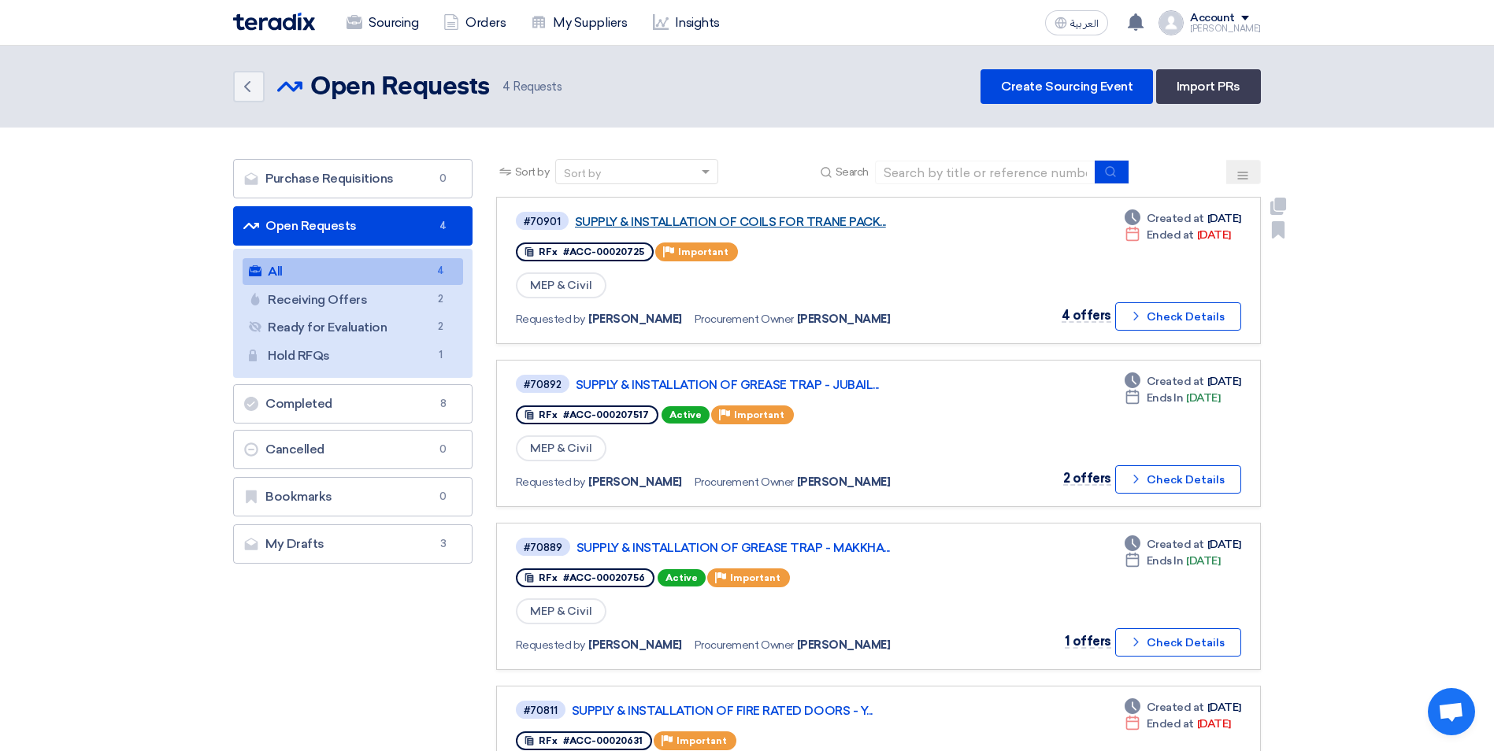
click at [622, 217] on link "SUPPLY & INSTALLATION OF COILS FOR TRANE PACK..." at bounding box center [772, 222] width 394 height 14
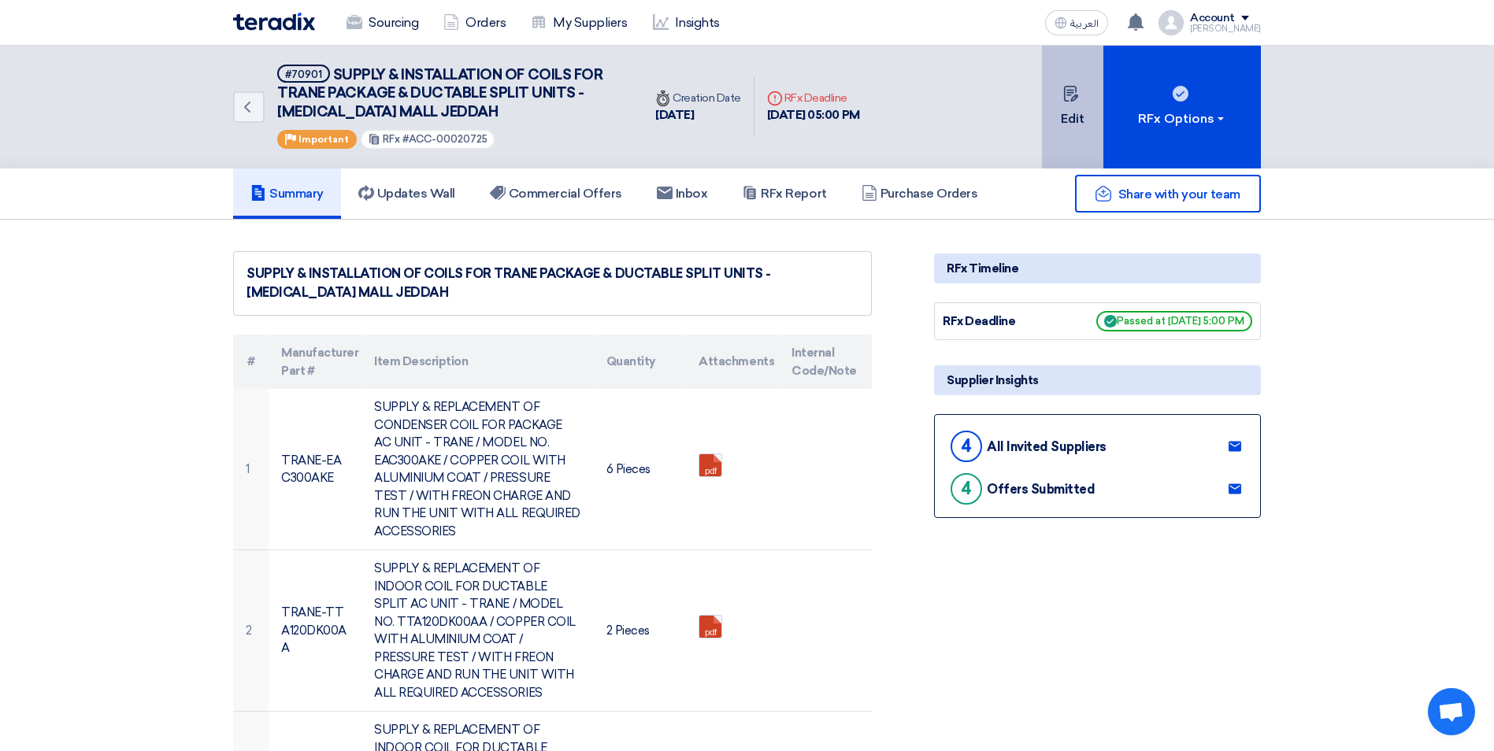
click at [1086, 94] on button "Edit" at bounding box center [1072, 107] width 61 height 123
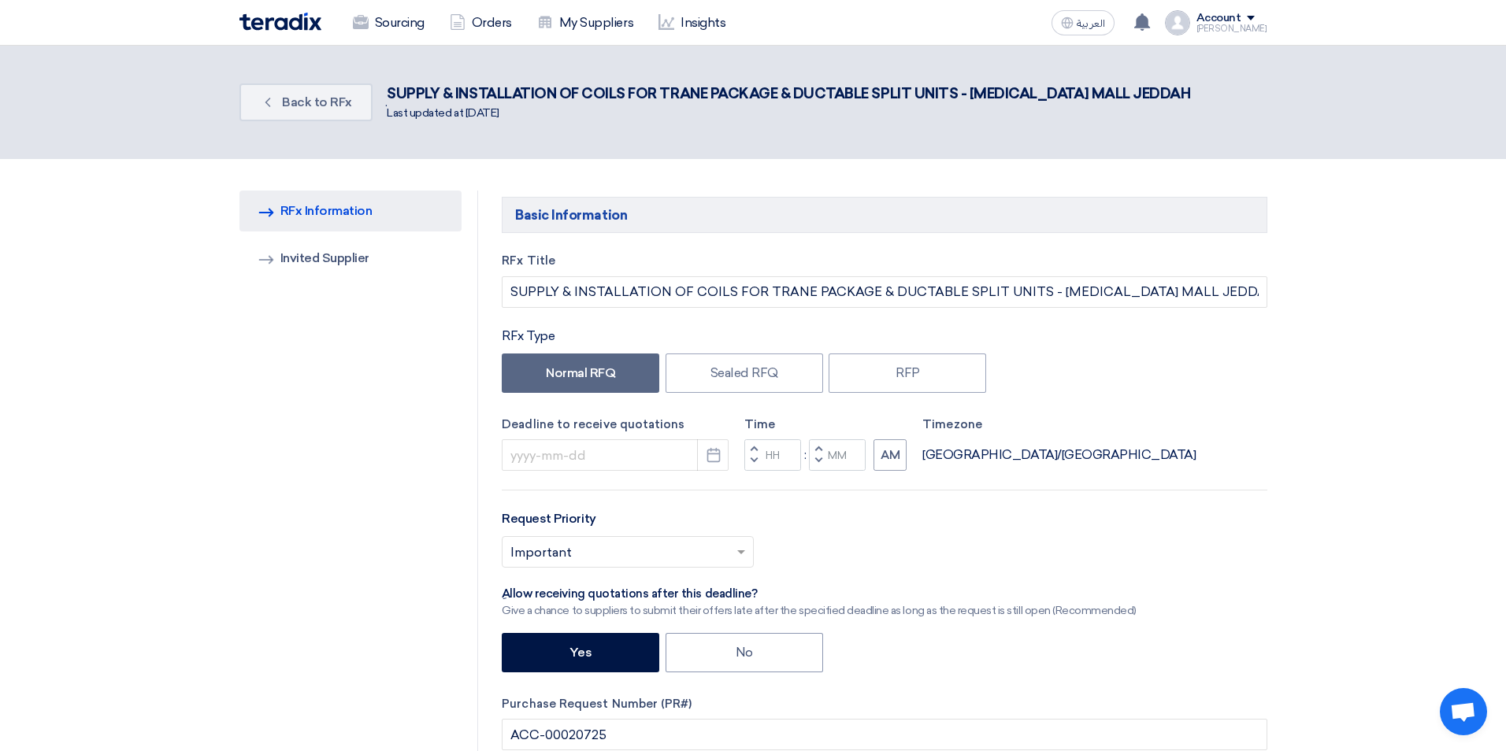
type input "[DATE]"
type input "05"
type input "00"
click at [862, 372] on label "RFP" at bounding box center [901, 373] width 157 height 39
click at [766, 379] on label "Sealed RFQ" at bounding box center [737, 373] width 157 height 39
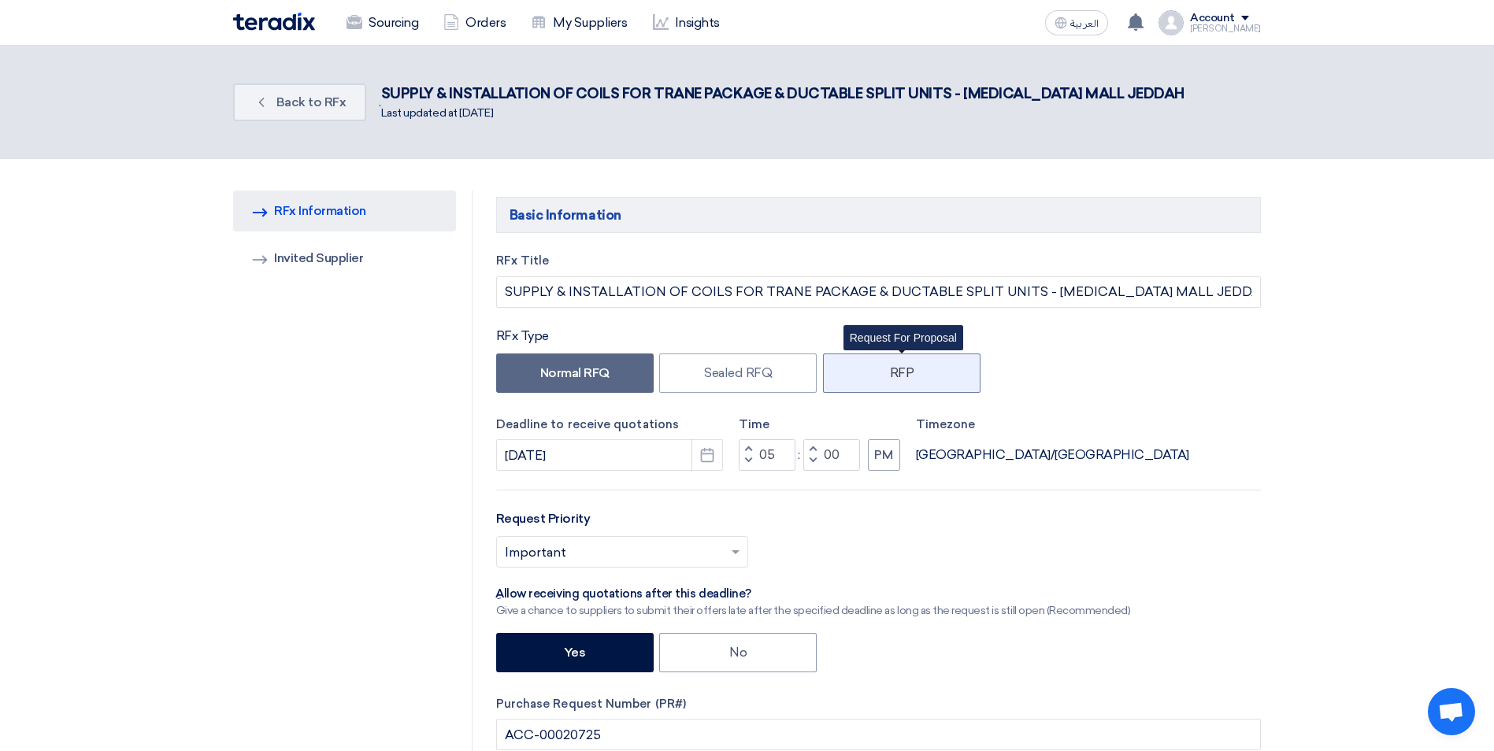
click at [897, 375] on label "RFP" at bounding box center [901, 373] width 157 height 39
drag, startPoint x: 788, startPoint y: 375, endPoint x: 843, endPoint y: 375, distance: 55.1
click at [805, 375] on label "Sealed RFQ" at bounding box center [737, 373] width 157 height 39
click at [909, 375] on label "RFP" at bounding box center [901, 373] width 157 height 39
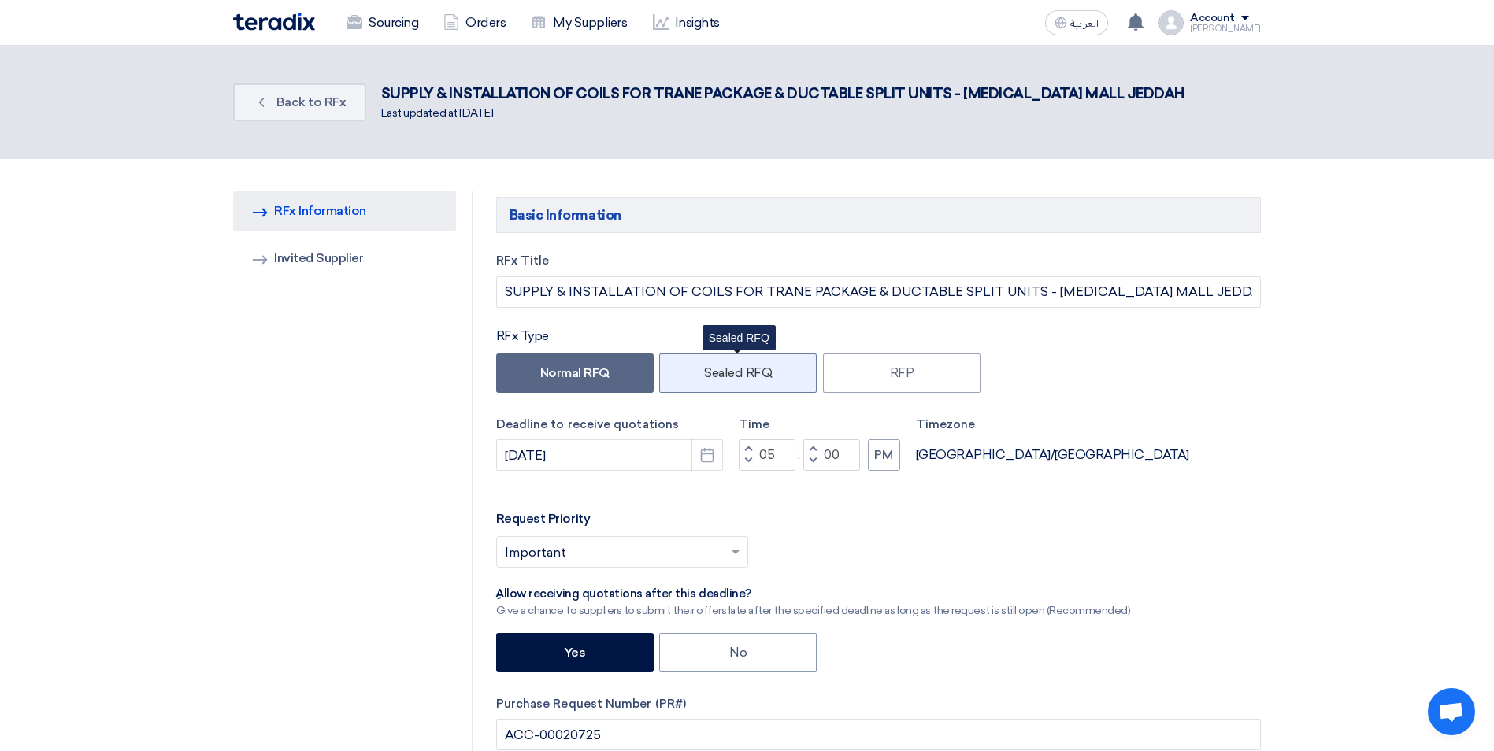
click at [704, 377] on label "Sealed RFQ" at bounding box center [737, 373] width 157 height 39
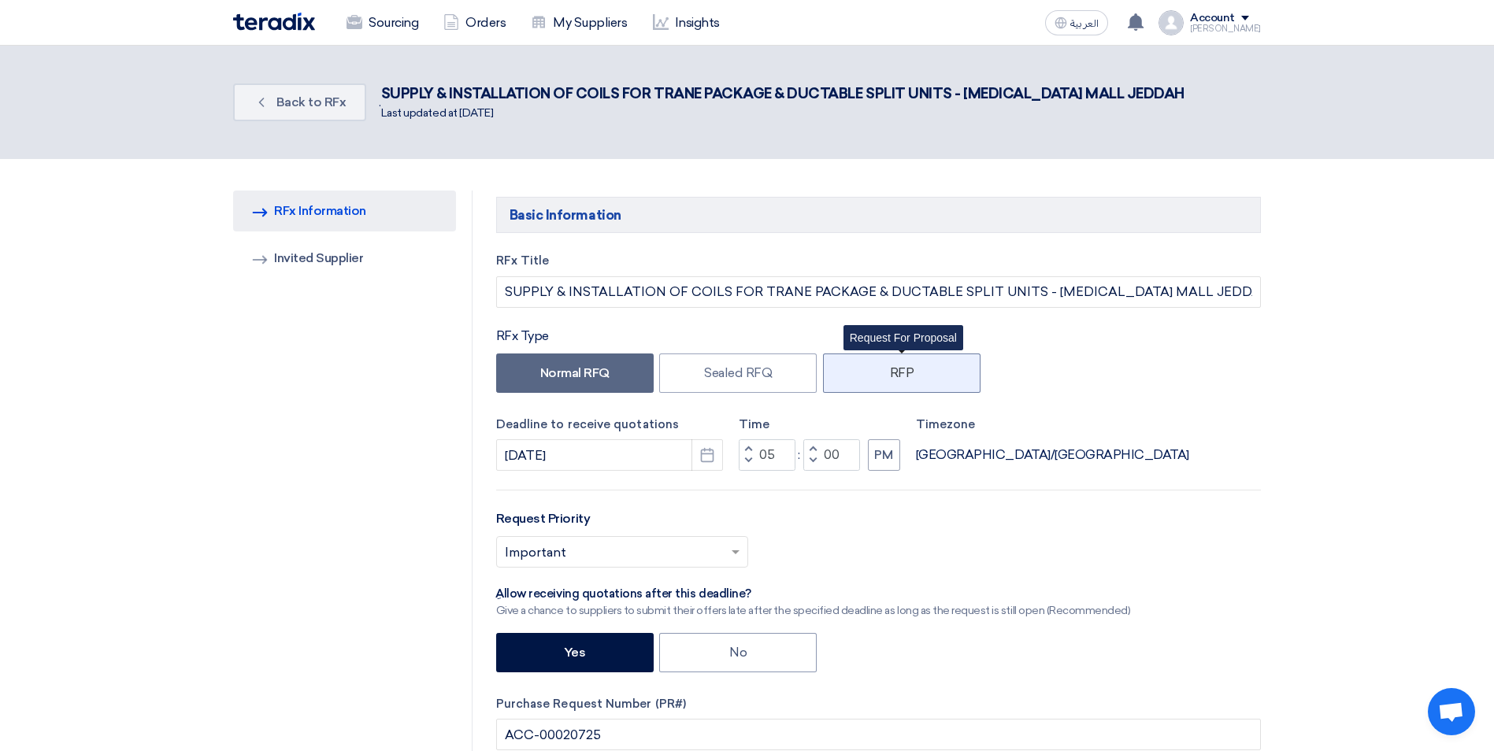
click at [851, 376] on label "RFP" at bounding box center [901, 373] width 157 height 39
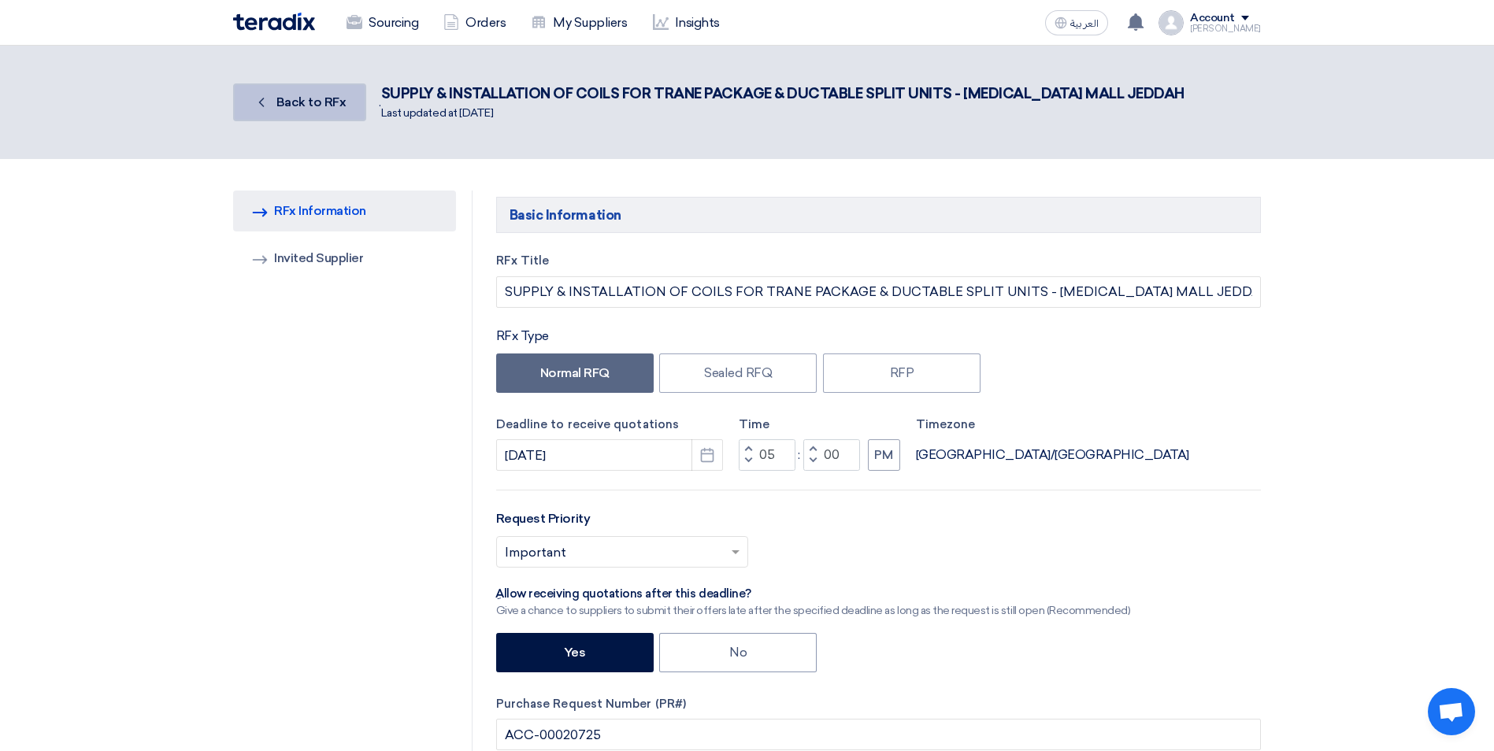
click at [304, 112] on link "Back Back to RFx" at bounding box center [299, 102] width 133 height 38
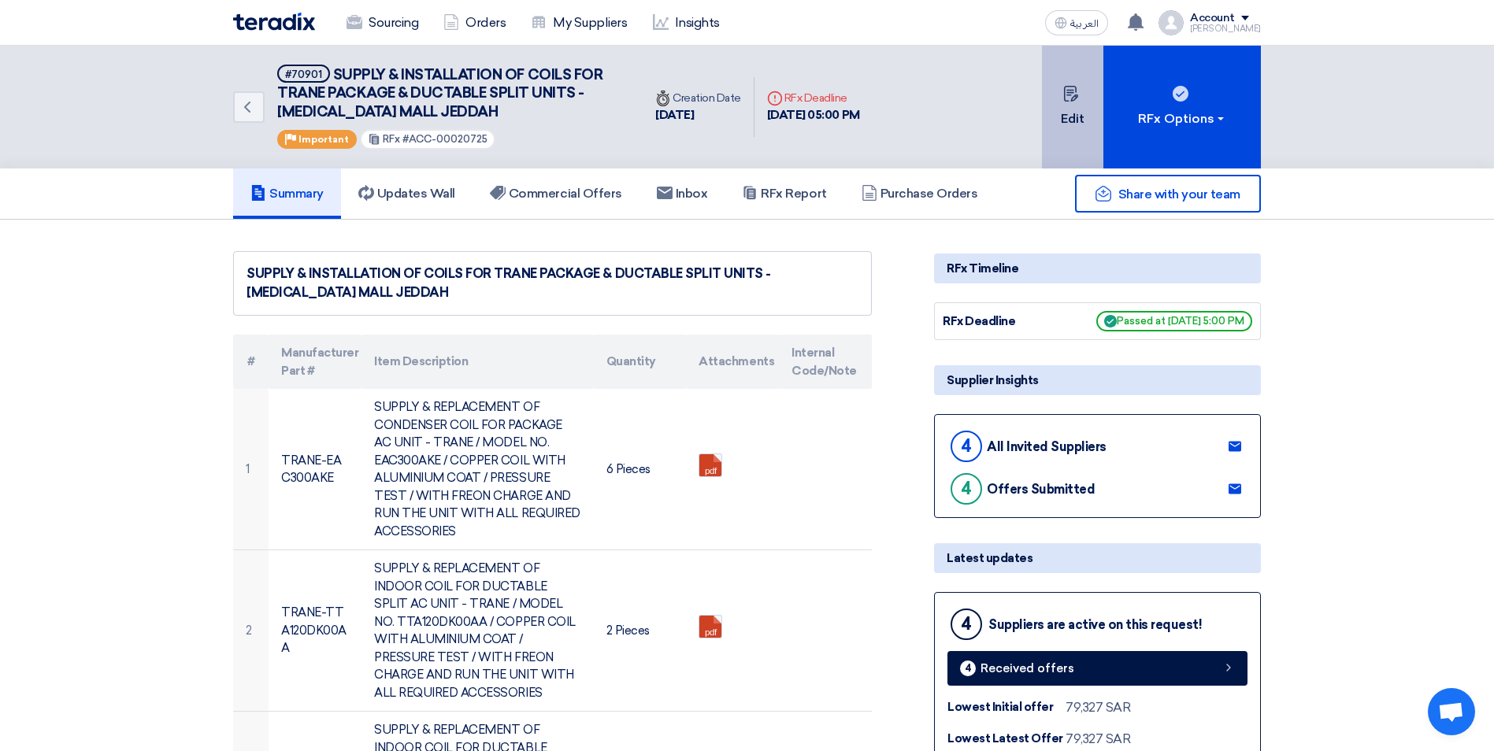
click at [1093, 131] on button "Edit" at bounding box center [1072, 107] width 61 height 123
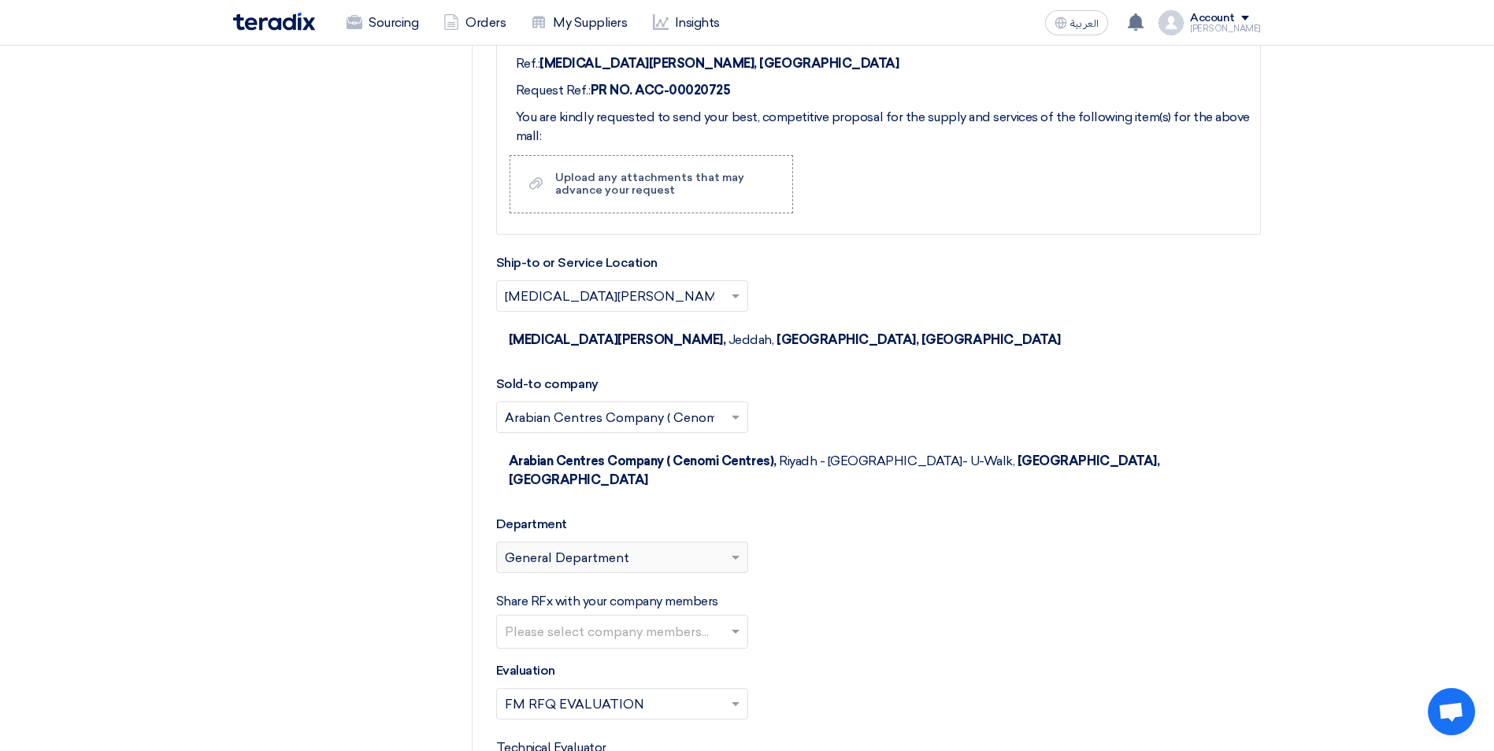
scroll to position [2284, 0]
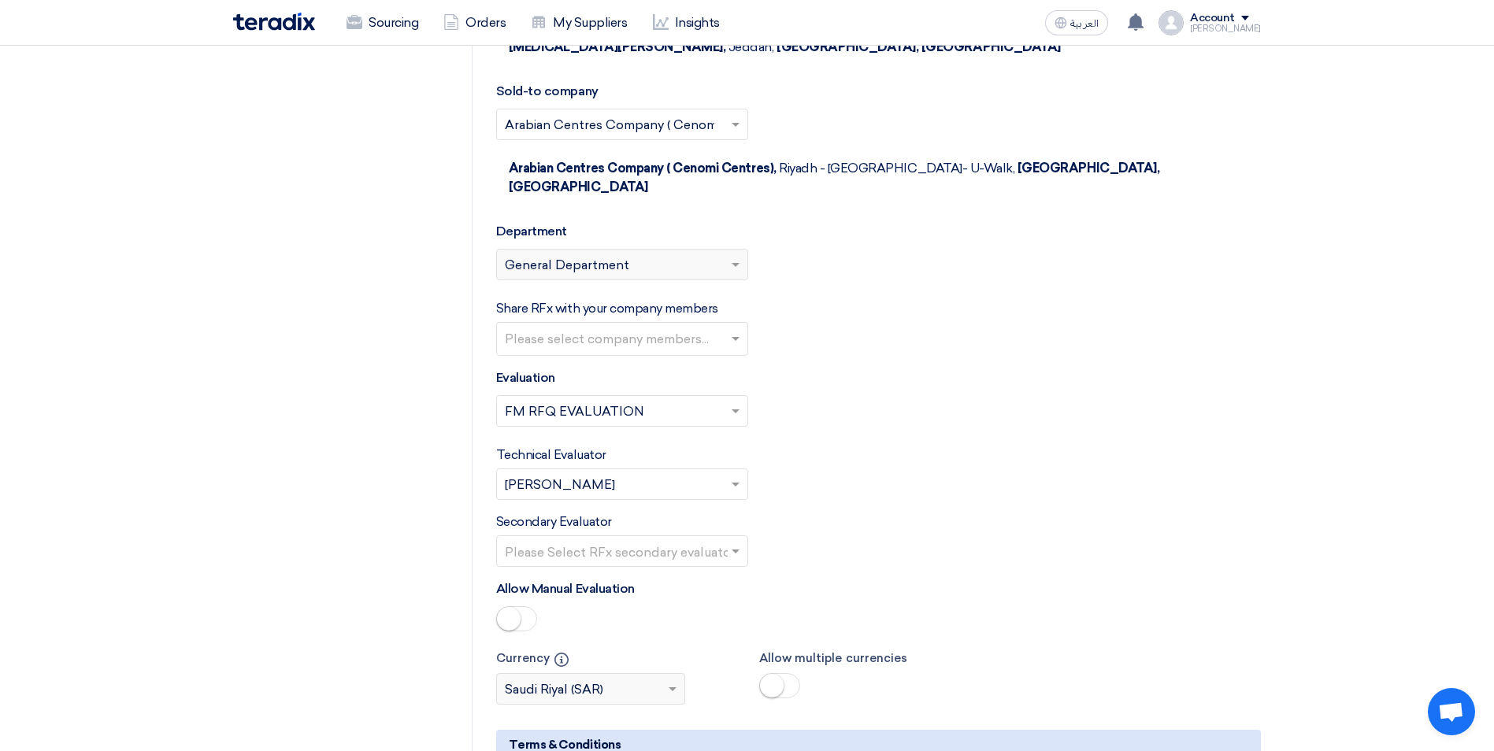
click at [589, 328] on input "text" at bounding box center [624, 341] width 239 height 26
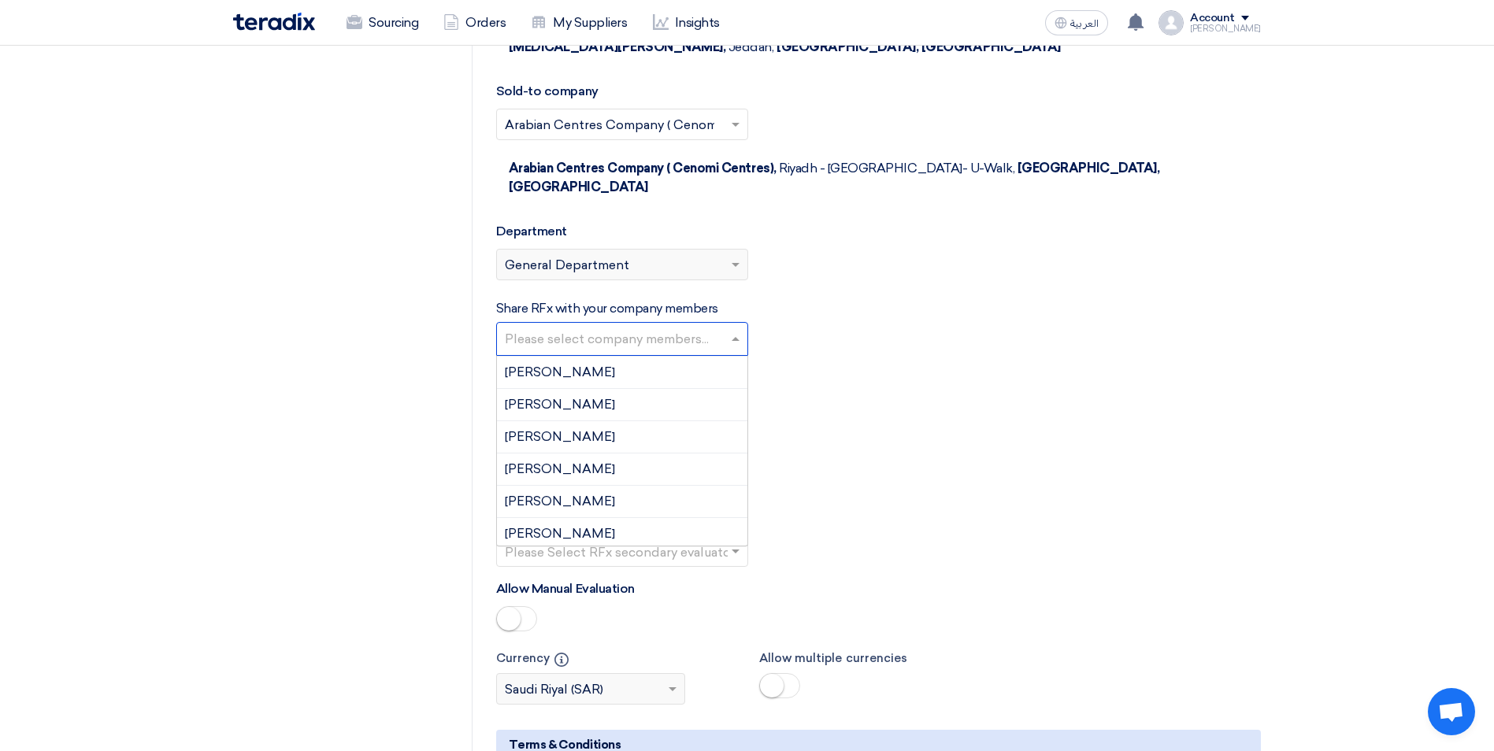
scroll to position [866, 0]
click at [568, 402] on span "[PERSON_NAME]" at bounding box center [560, 409] width 110 height 15
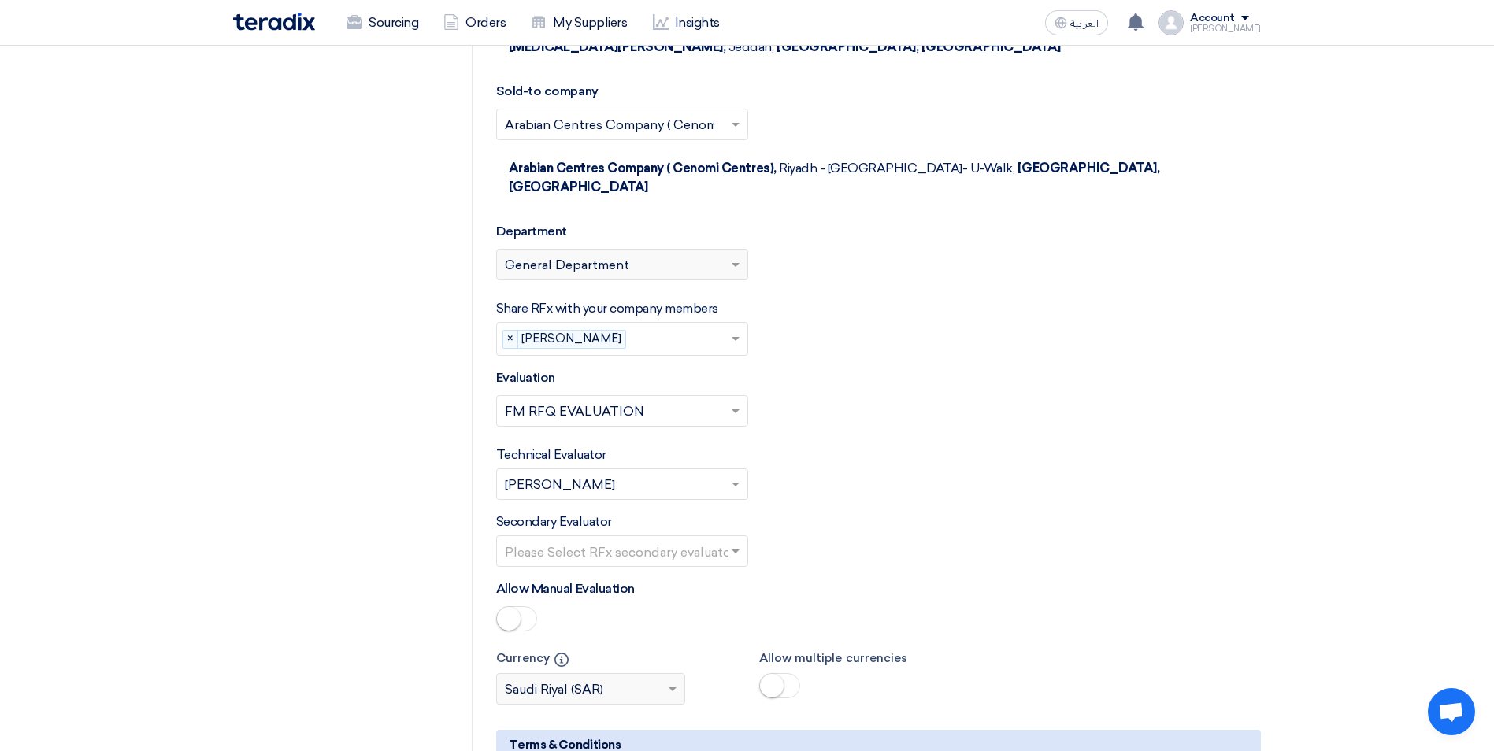
click at [685, 472] on input "text" at bounding box center [614, 485] width 219 height 26
click at [606, 565] on div "[PERSON_NAME]" at bounding box center [622, 580] width 250 height 31
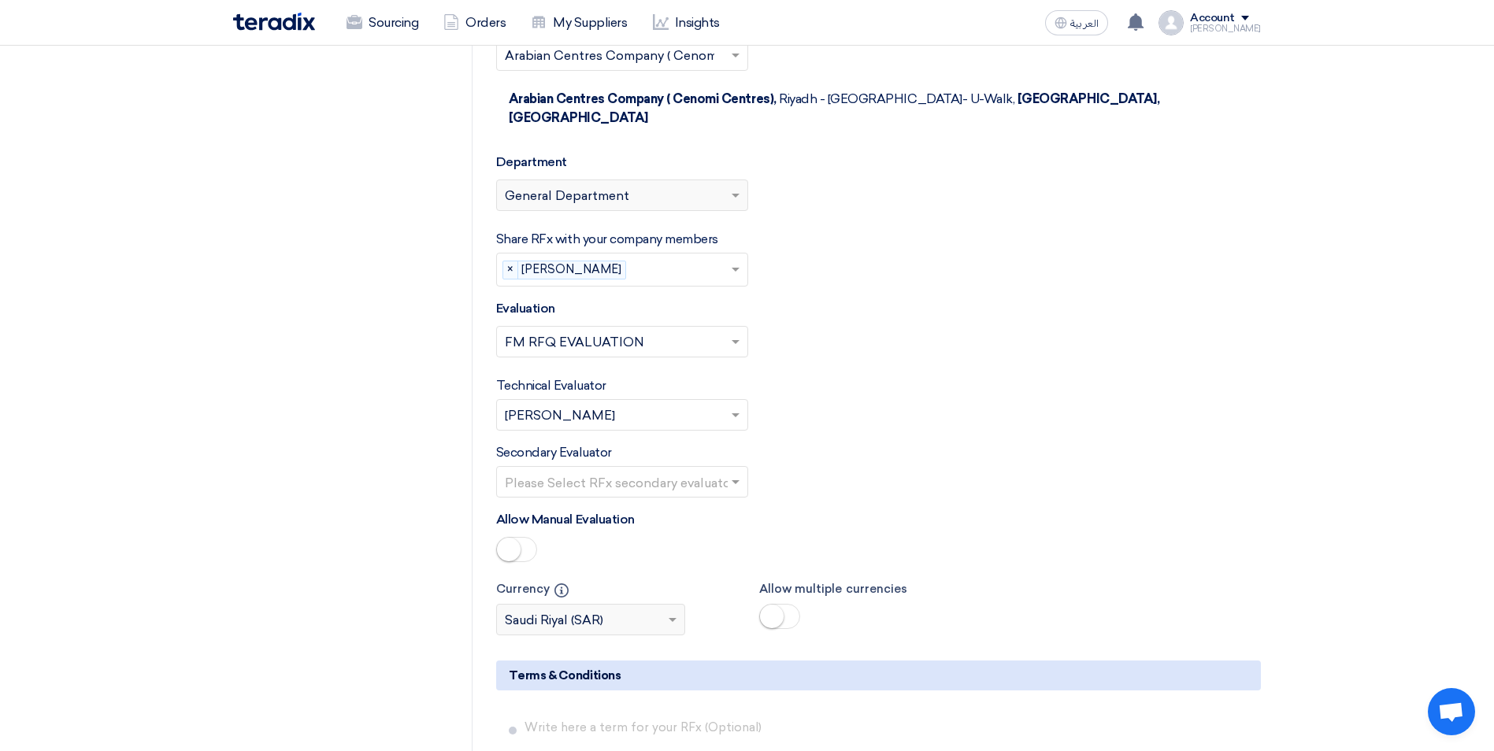
scroll to position [2272, 0]
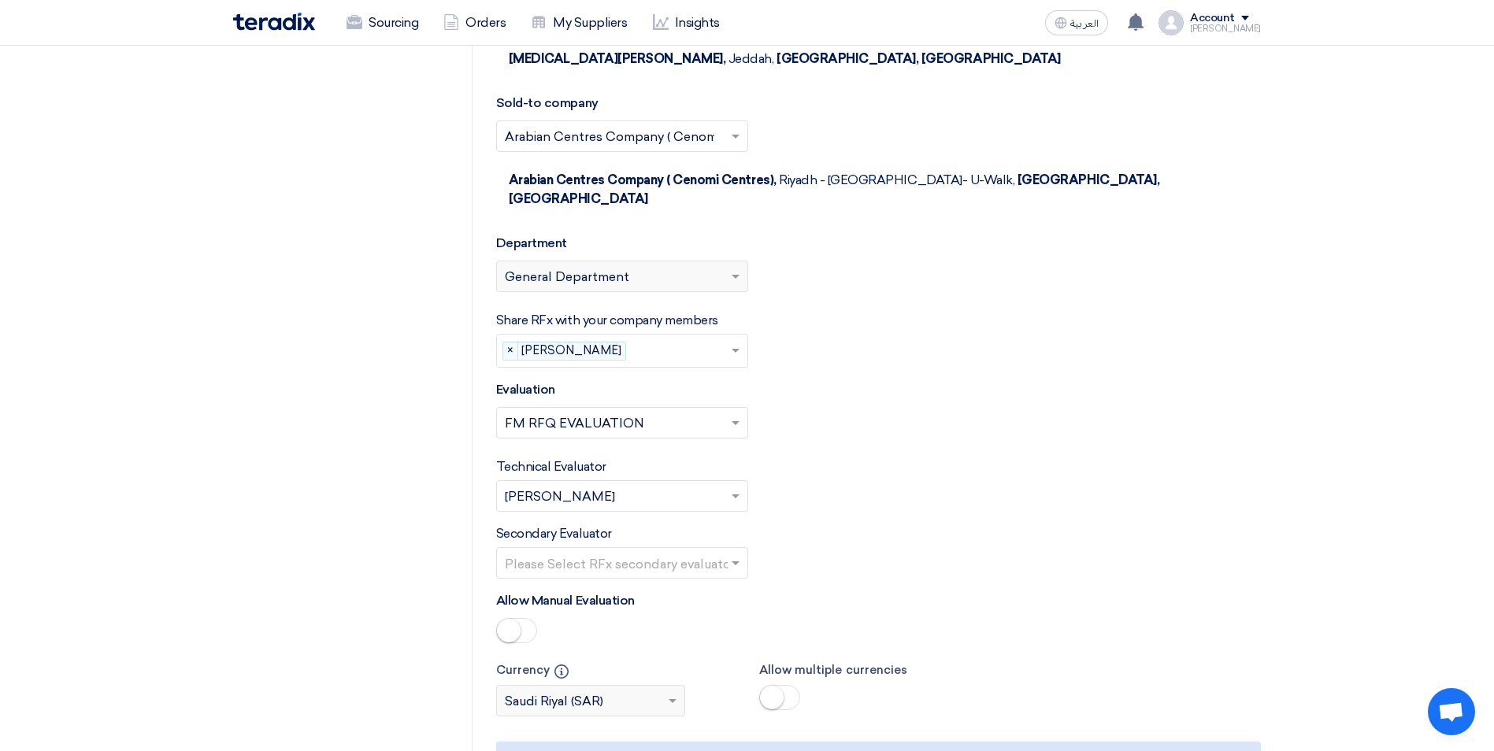
click at [588, 551] on input "text" at bounding box center [614, 564] width 219 height 26
click at [531, 551] on input "text" at bounding box center [614, 564] width 219 height 26
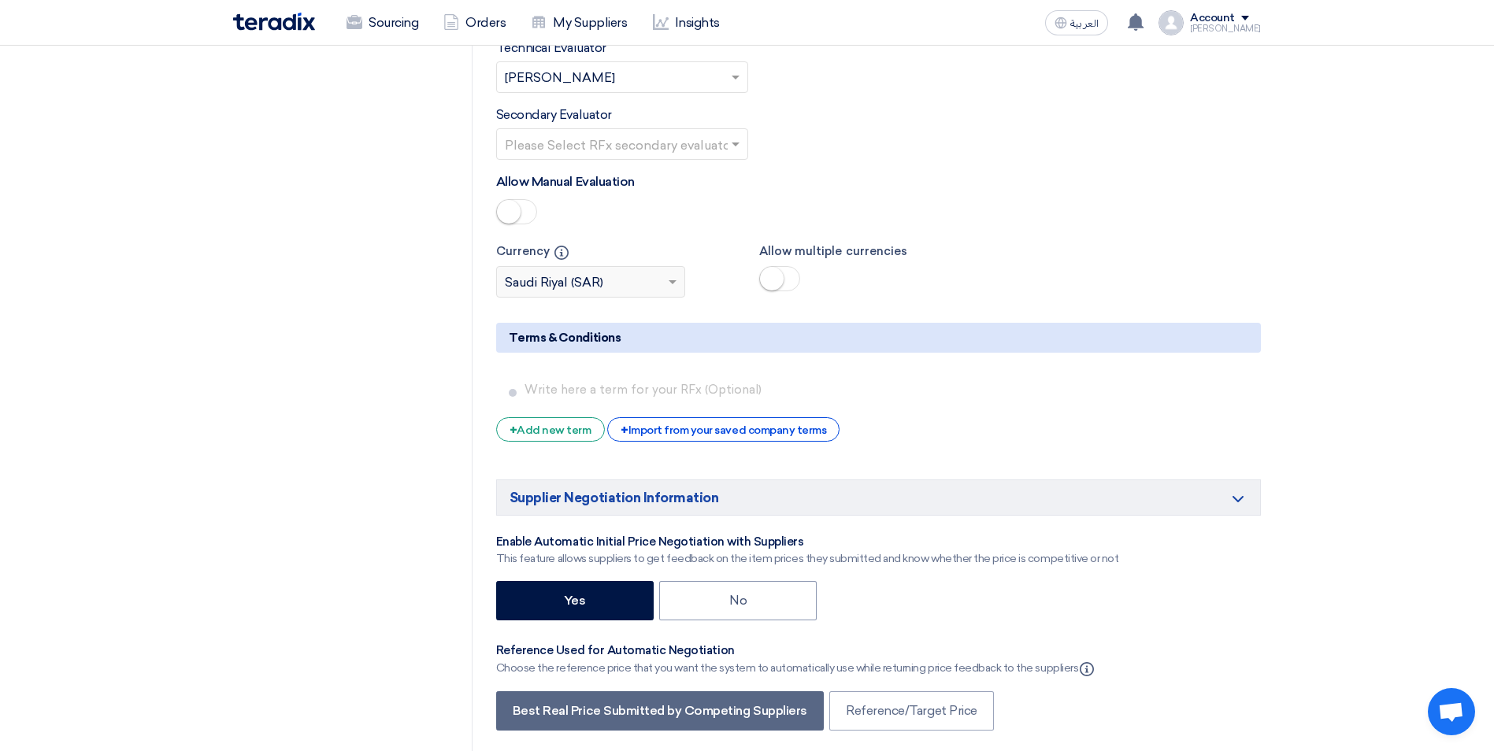
scroll to position [2902, 0]
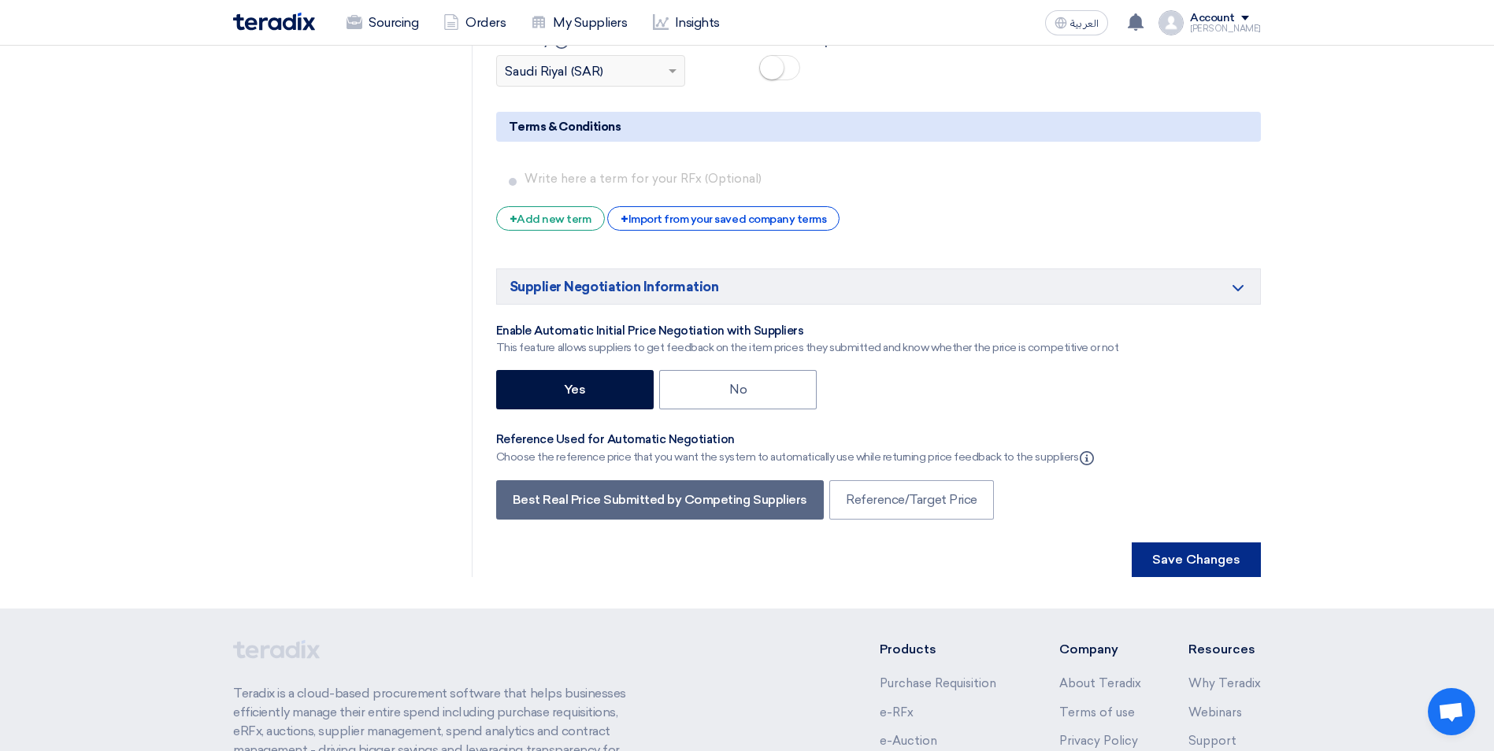
click at [1195, 543] on button "Save Changes" at bounding box center [1196, 560] width 129 height 35
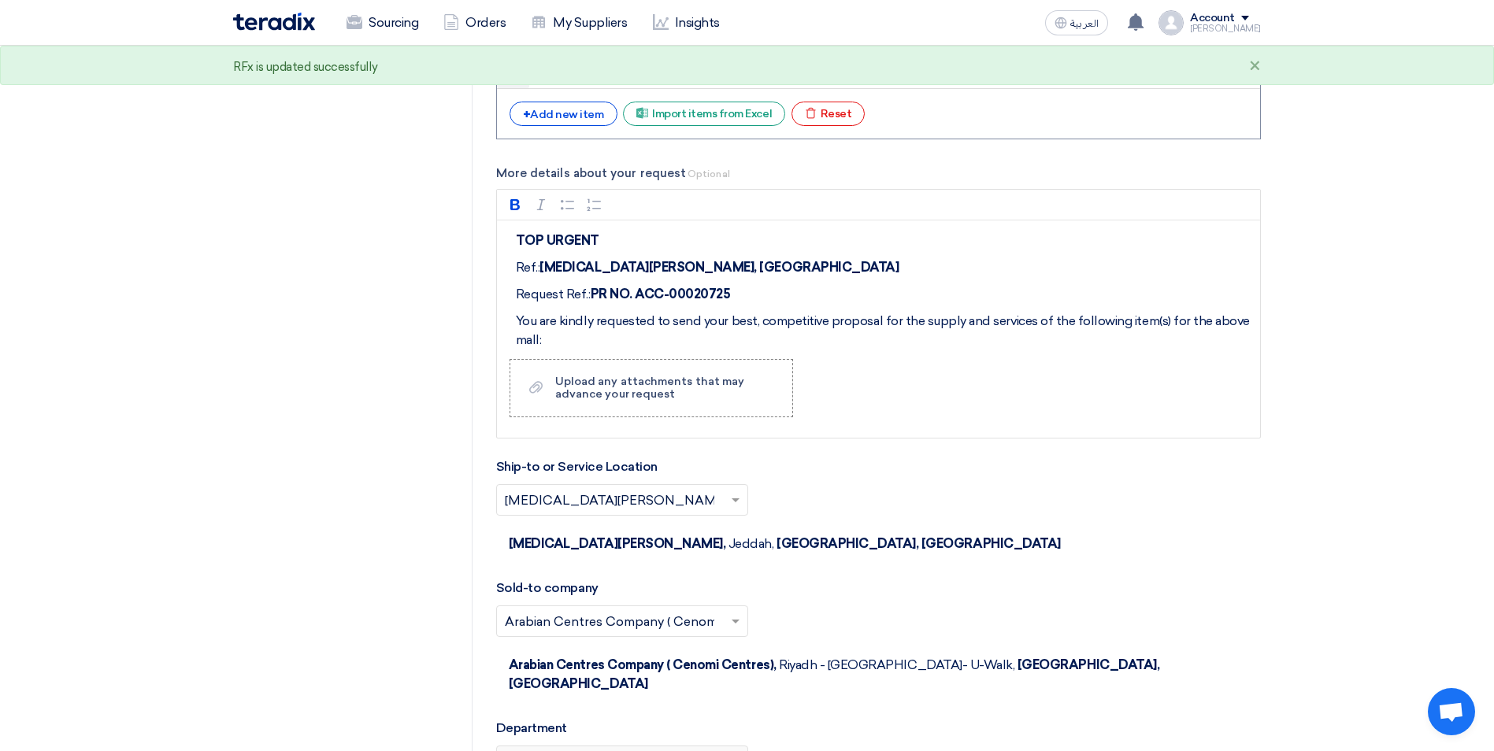
scroll to position [1890, 0]
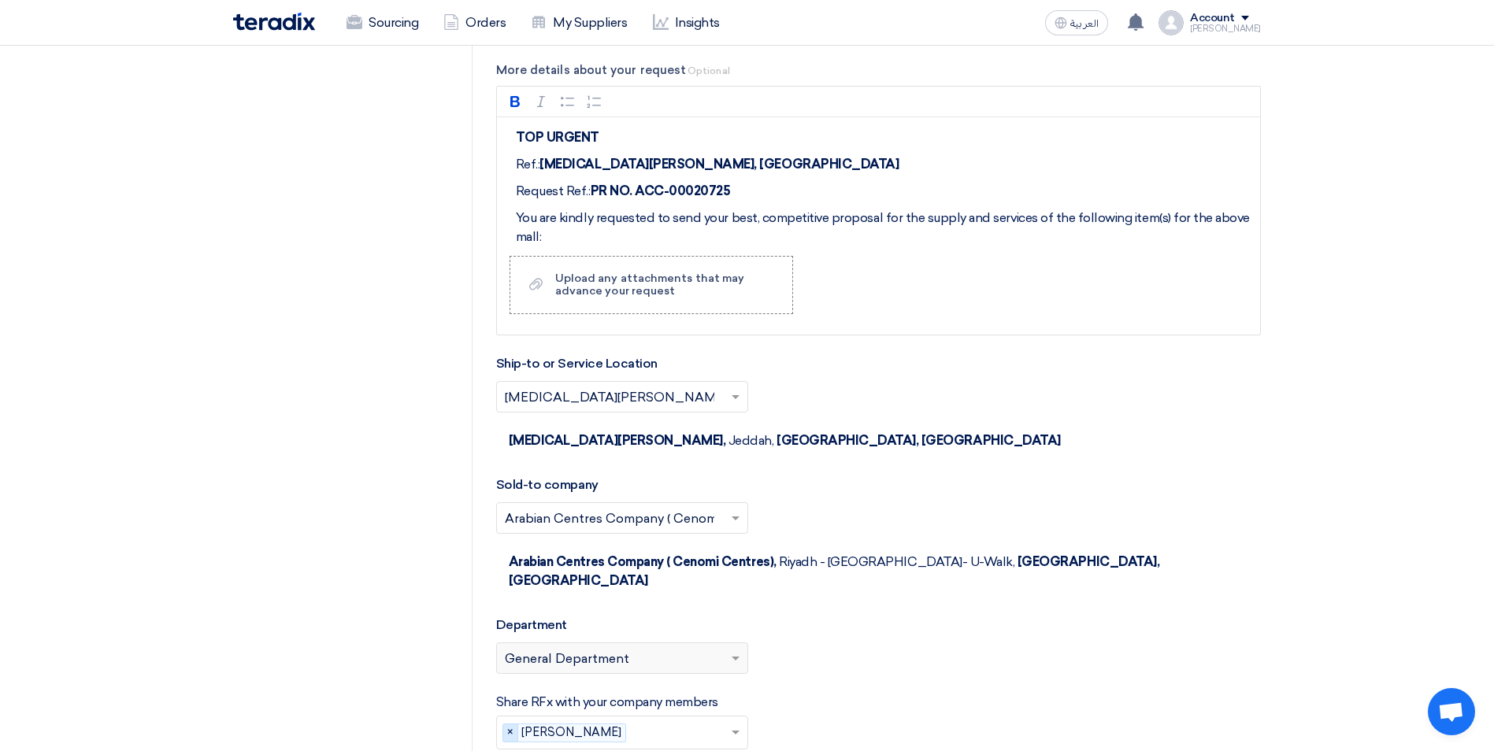
click at [504, 724] on span "×" at bounding box center [510, 732] width 15 height 17
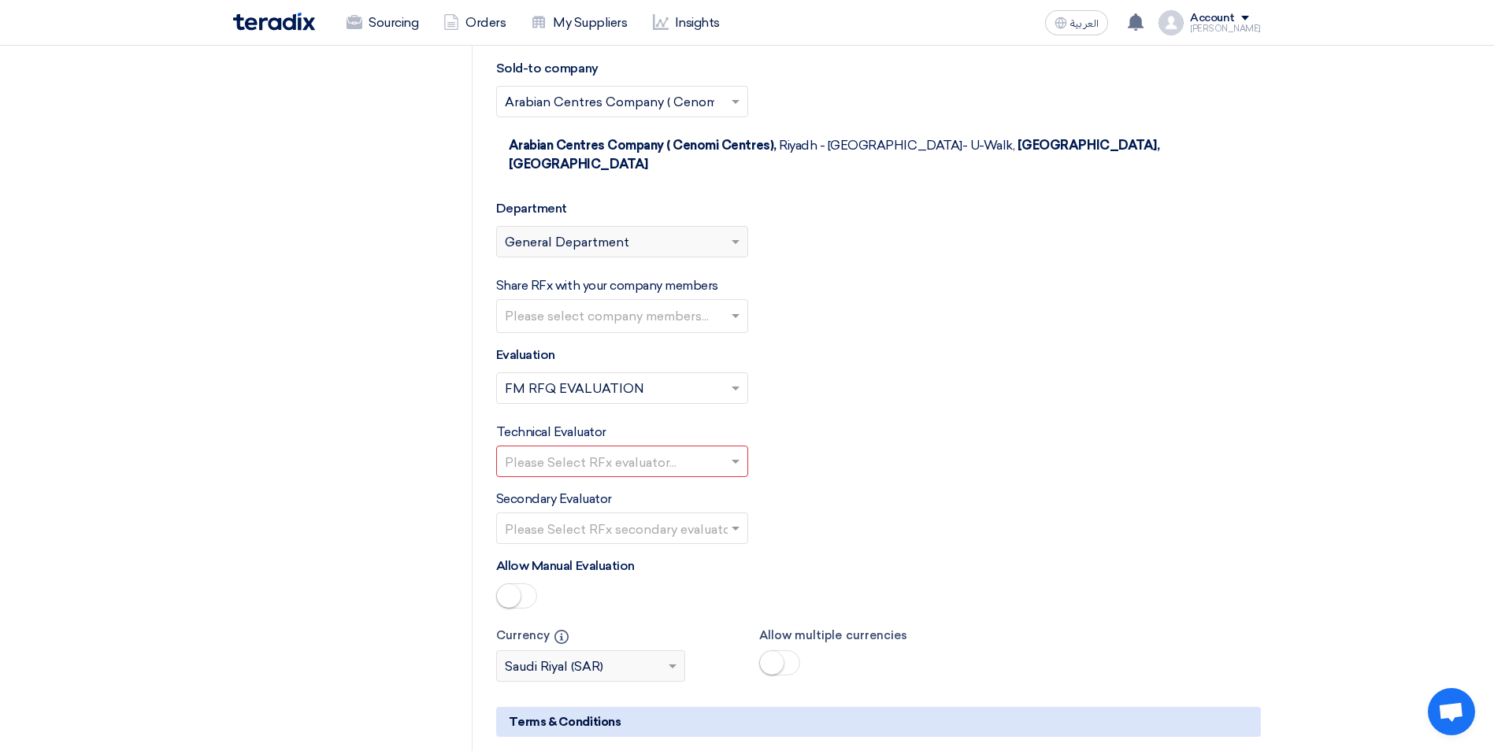
scroll to position [2362, 0]
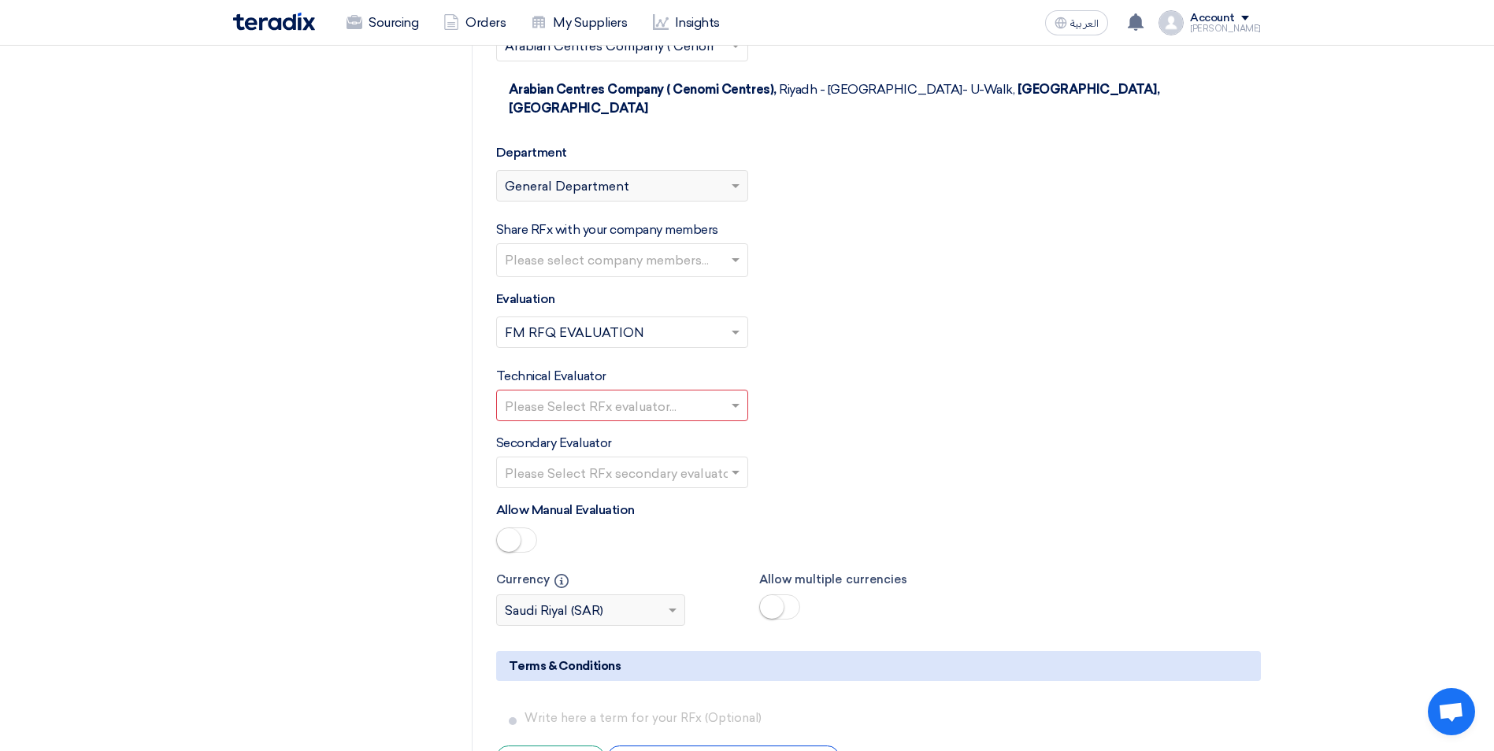
click at [649, 394] on input "text" at bounding box center [614, 407] width 219 height 26
click at [628, 421] on div "[PERSON_NAME]" at bounding box center [622, 437] width 250 height 32
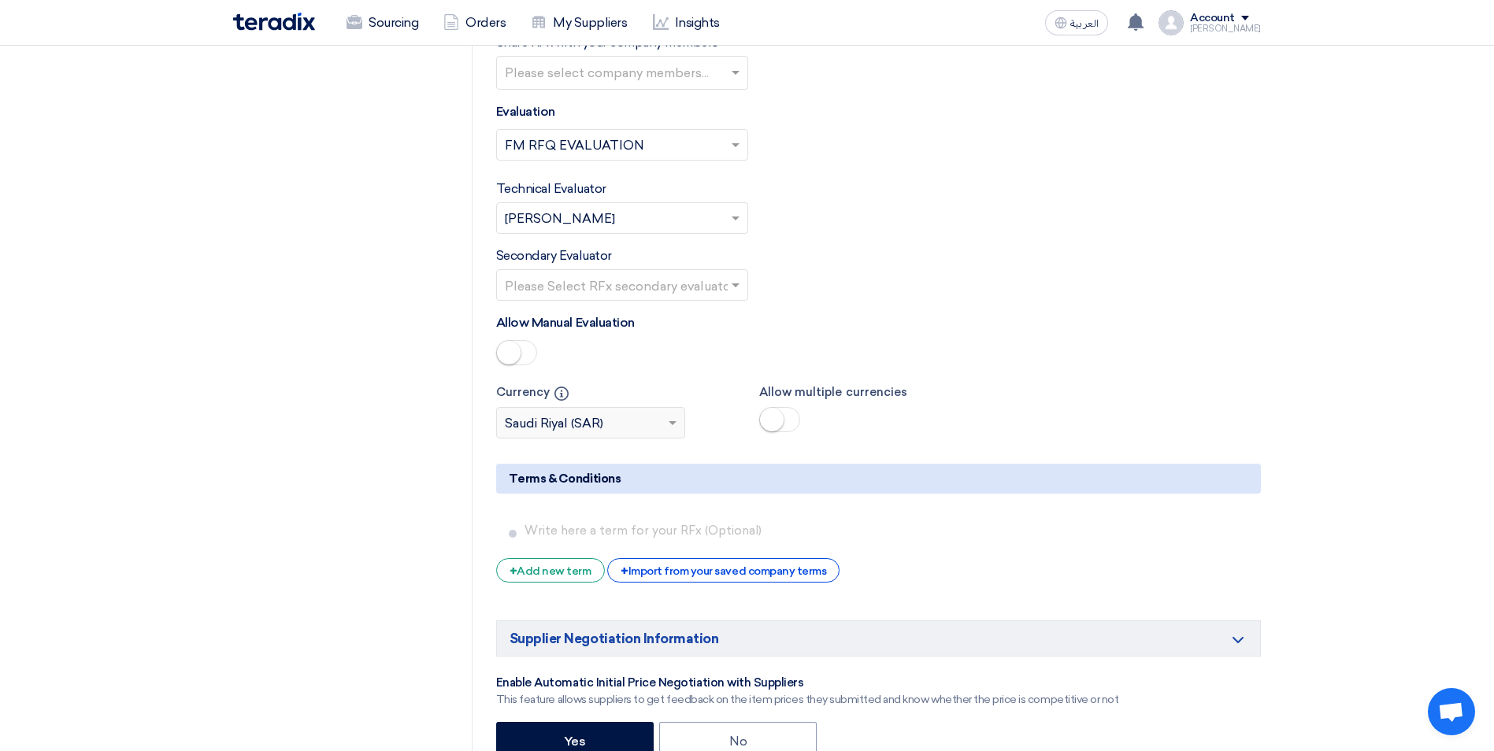
scroll to position [2677, 0]
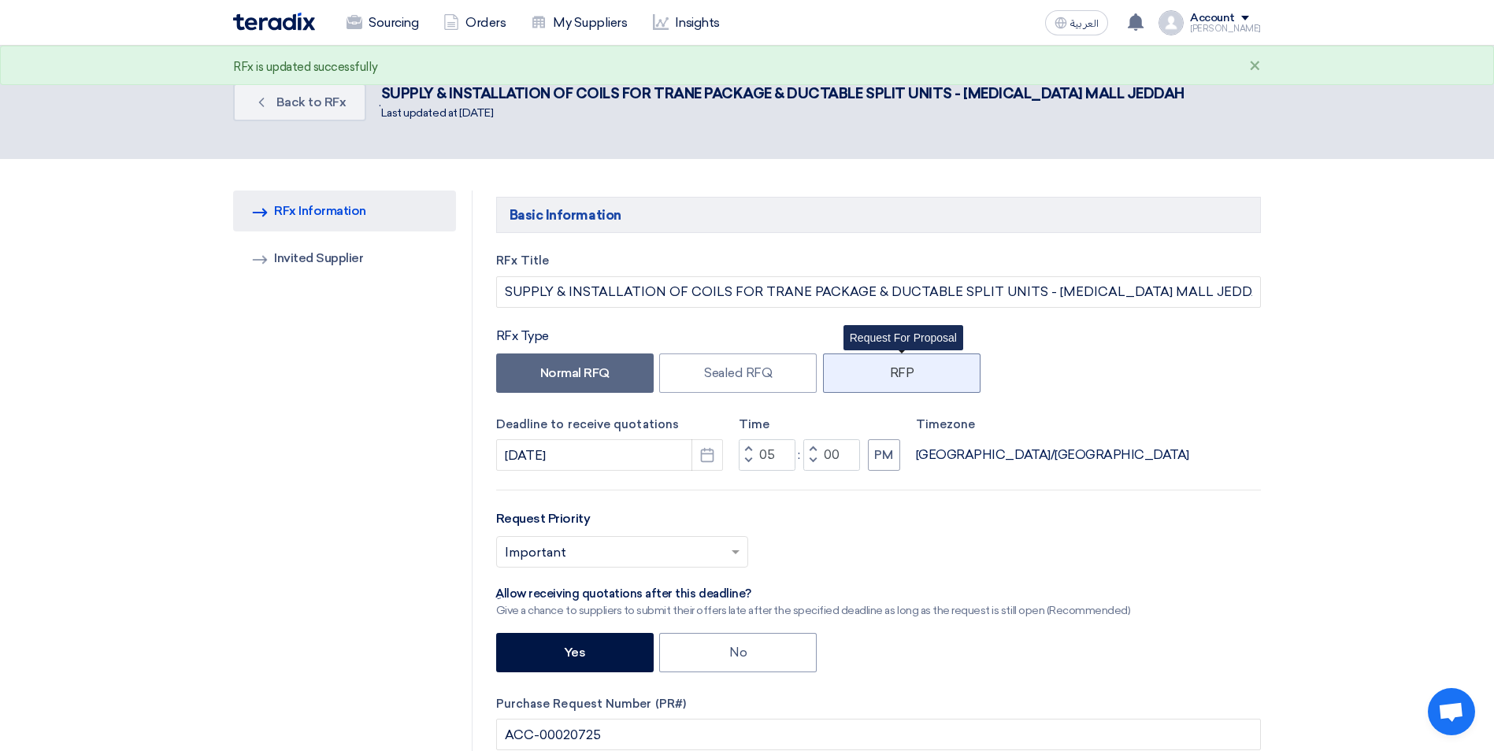
click at [894, 380] on label "RFP" at bounding box center [901, 373] width 157 height 39
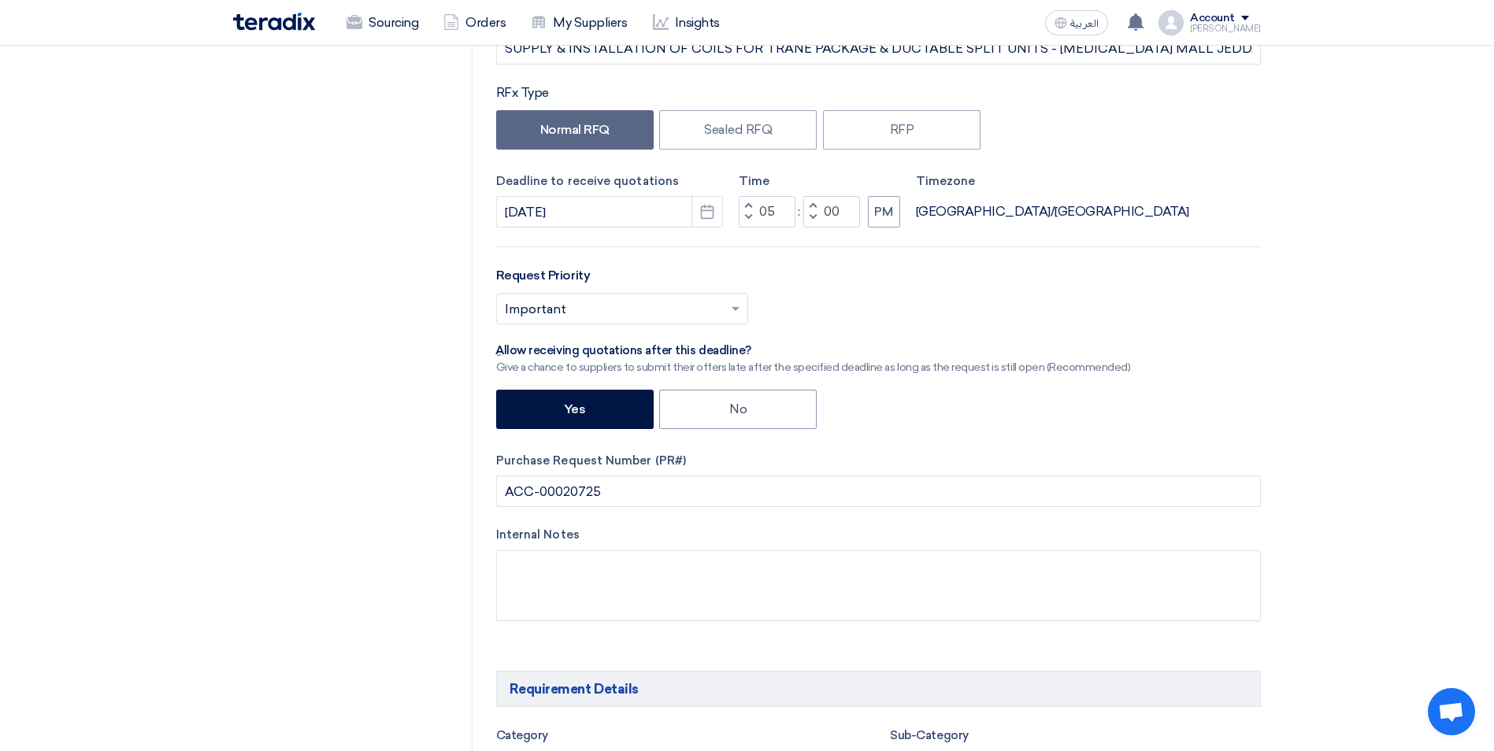
scroll to position [157, 0]
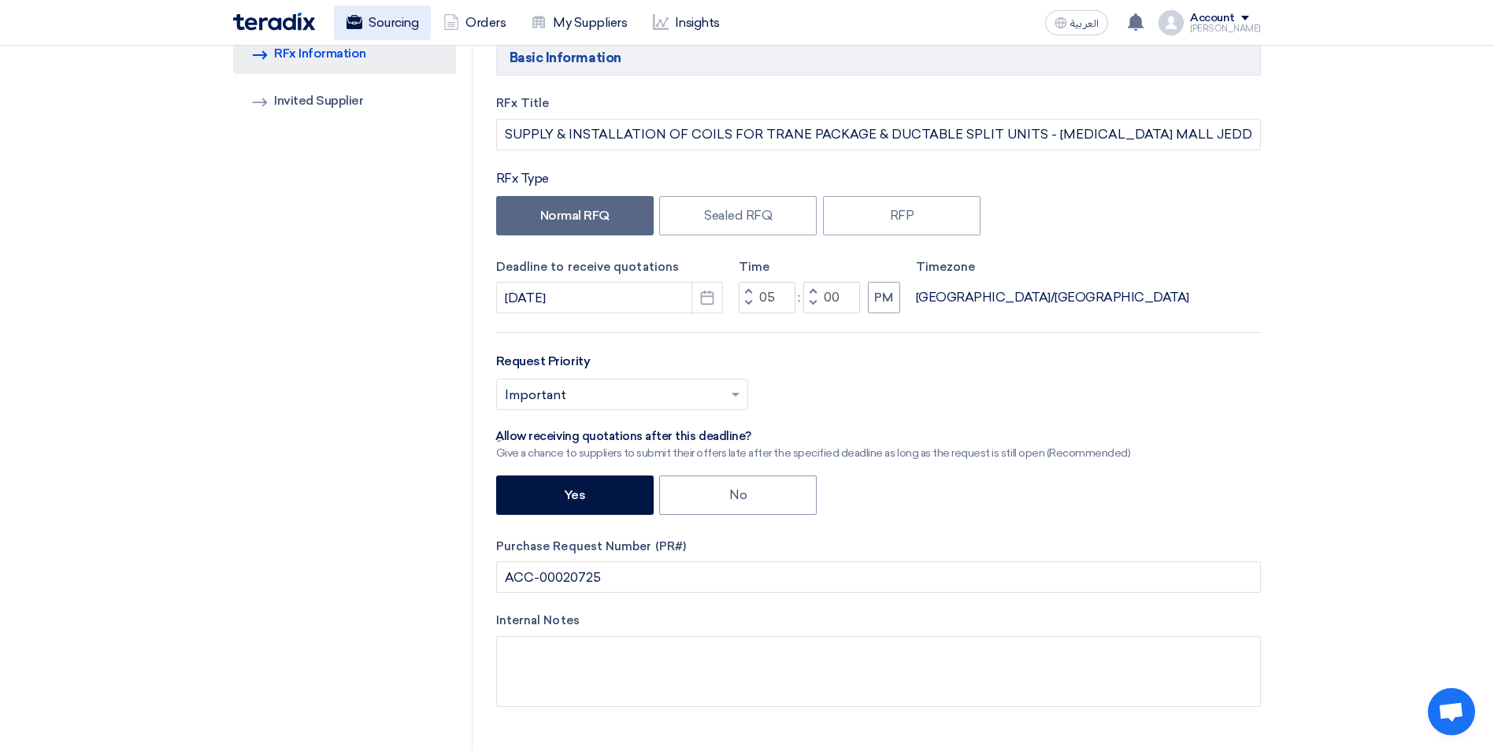
click at [407, 29] on link "Sourcing" at bounding box center [382, 23] width 97 height 35
